Goal: Use online tool/utility

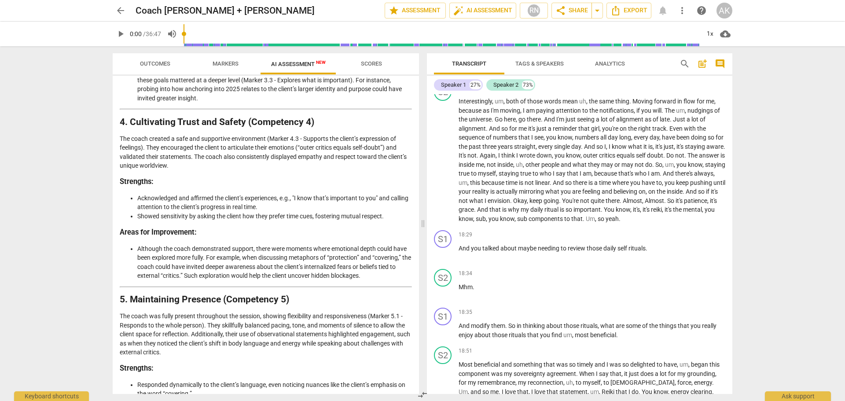
scroll to position [446, 0]
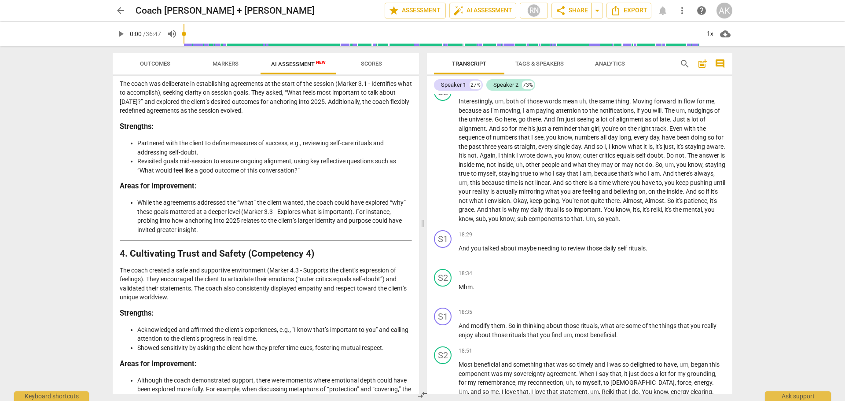
click at [124, 9] on span "arrow_back" at bounding box center [120, 10] width 11 height 11
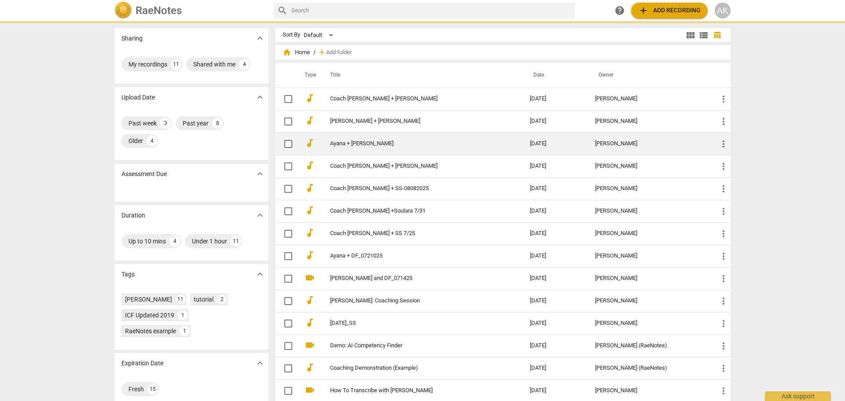
click at [346, 143] on link "Ayana + [PERSON_NAME]" at bounding box center [414, 143] width 168 height 7
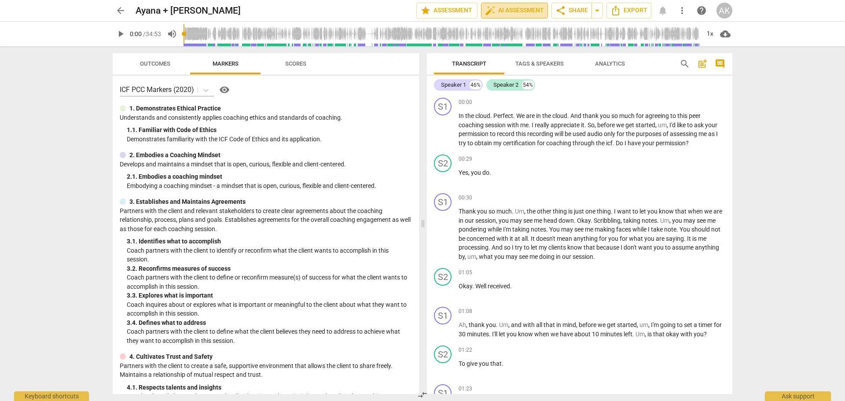
click at [521, 8] on span "auto_fix_high AI Assessment" at bounding box center [514, 10] width 59 height 11
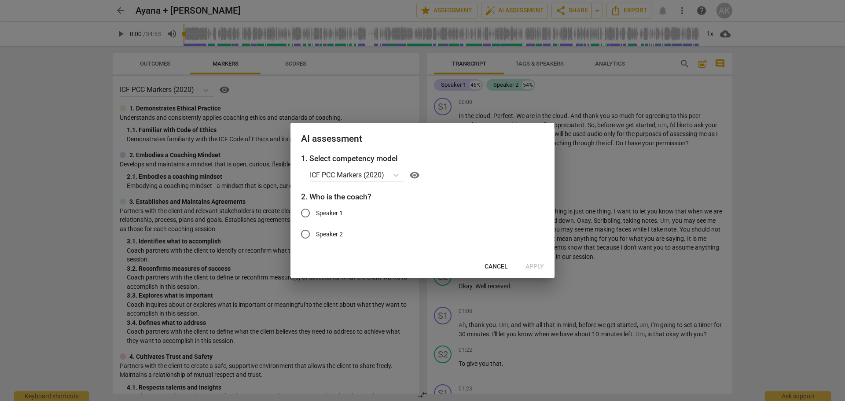
click at [305, 211] on input "Speaker 1" at bounding box center [305, 213] width 21 height 21
radio input "true"
click at [534, 270] on span "Apply" at bounding box center [535, 266] width 18 height 9
